Goal: Obtain resource: Download file/media

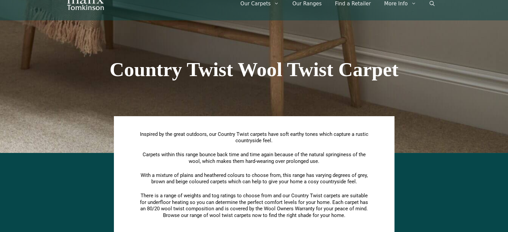
scroll to position [67, 0]
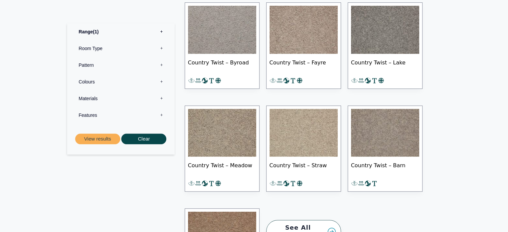
scroll to position [574, 0]
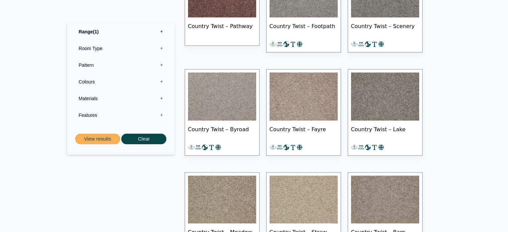
click at [298, 127] on span "Country Twist – Fayre" at bounding box center [304, 132] width 68 height 23
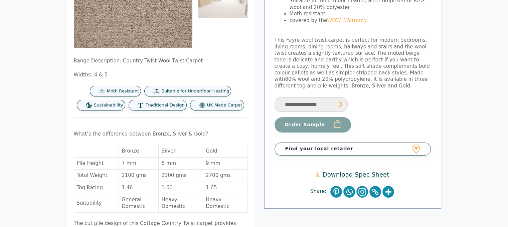
scroll to position [134, 0]
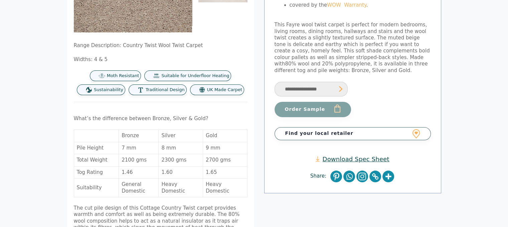
click at [178, 119] on p "What’s the difference between Bronze, Silver & Gold?" at bounding box center [161, 119] width 174 height 7
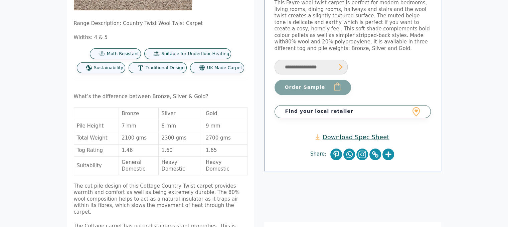
scroll to position [167, 0]
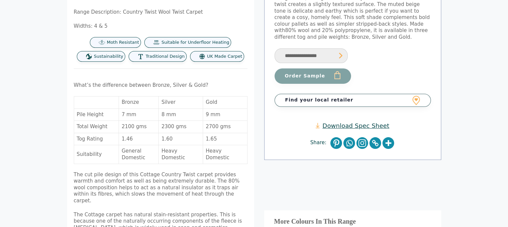
click at [356, 124] on link "Download Spec Sheet" at bounding box center [353, 126] width 74 height 8
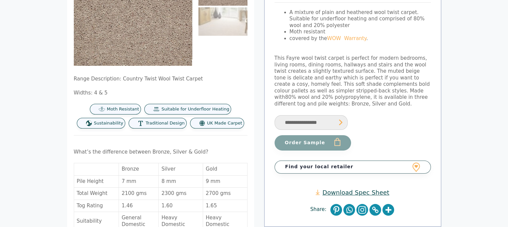
scroll to position [134, 0]
